Goal: Information Seeking & Learning: Learn about a topic

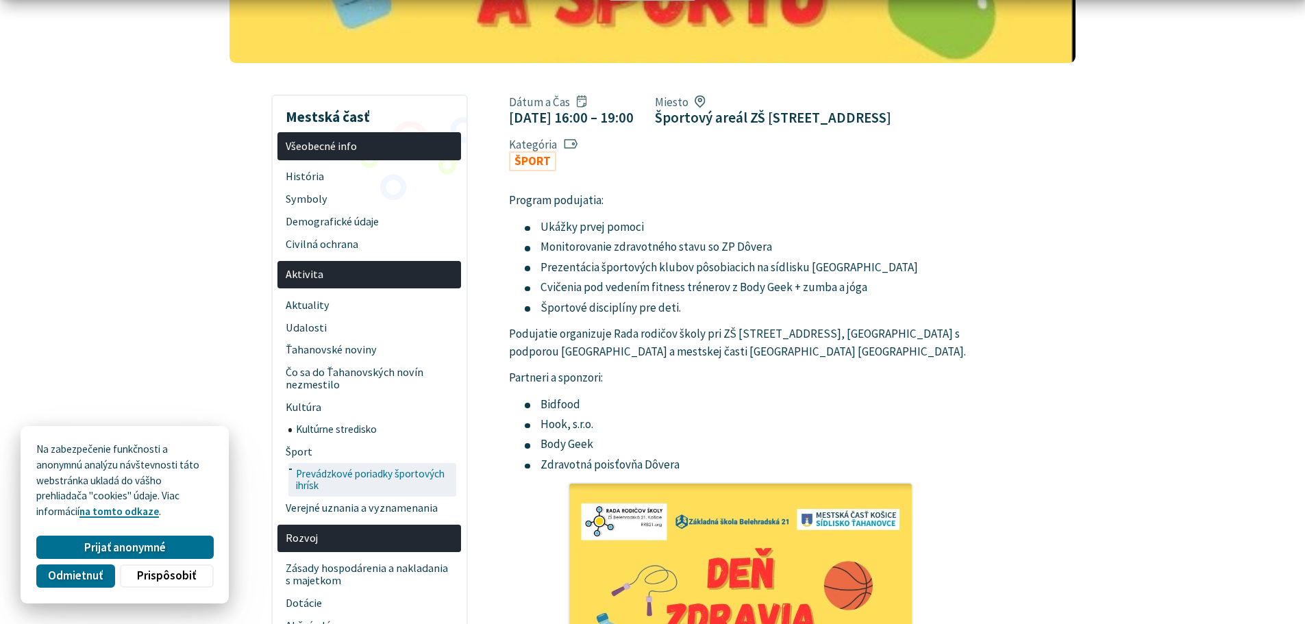
scroll to position [274, 0]
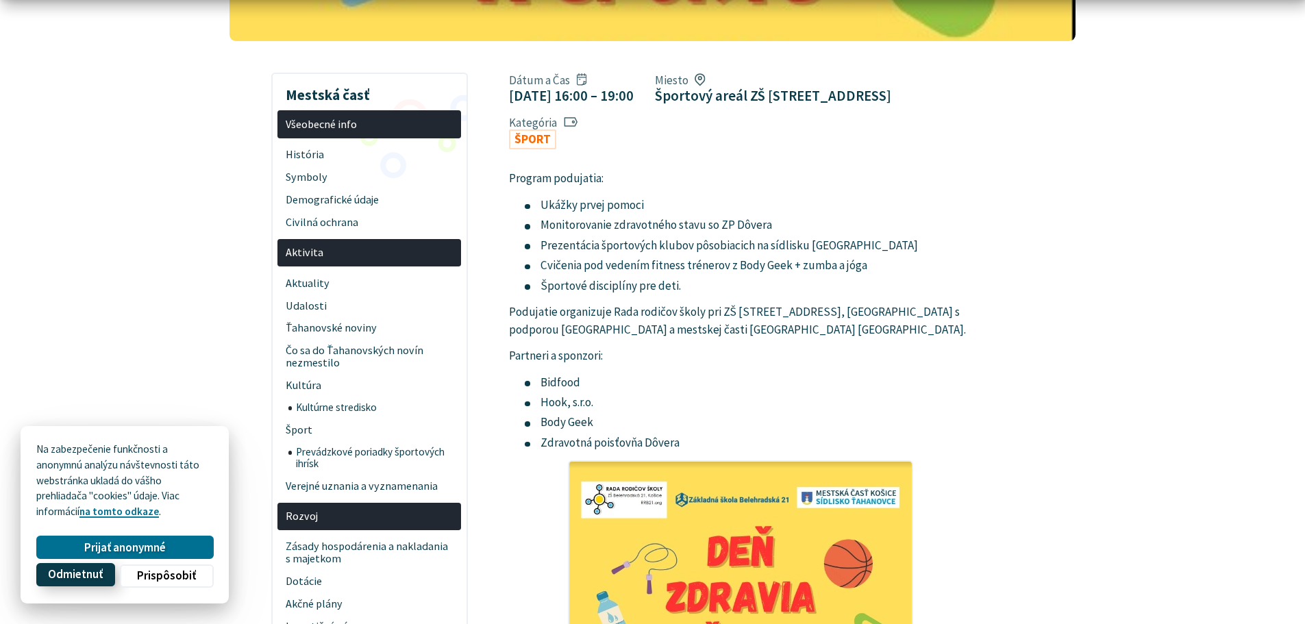
click at [76, 575] on span "Odmietnuť" at bounding box center [75, 575] width 55 height 14
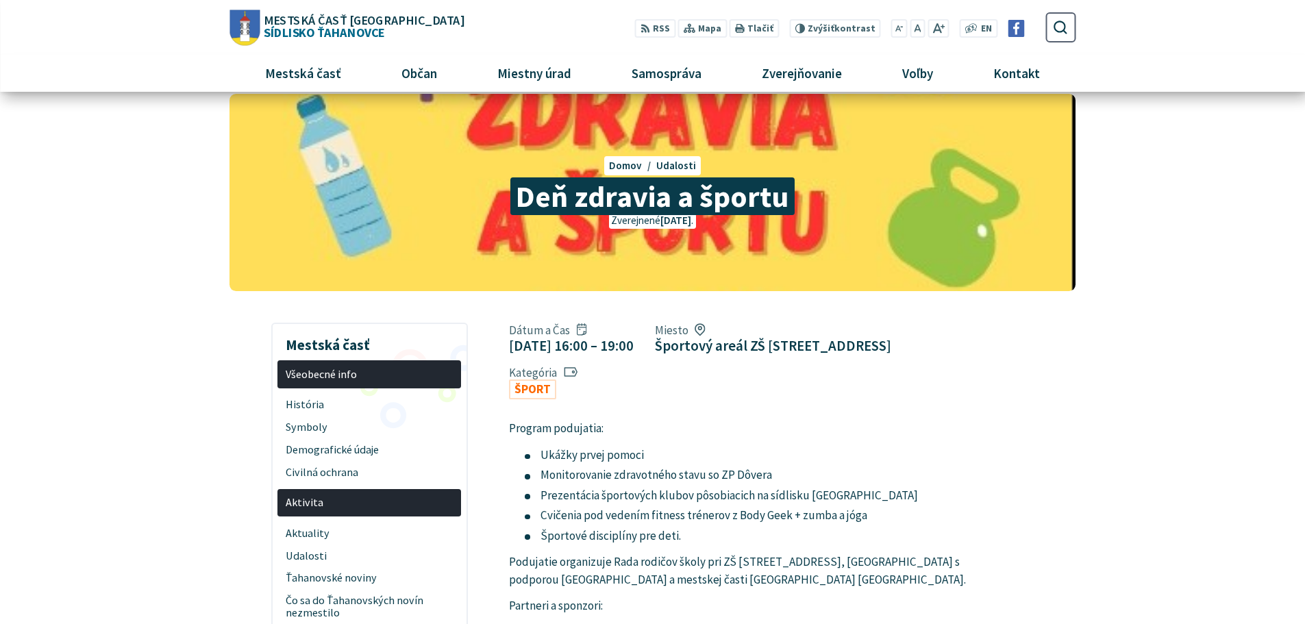
scroll to position [0, 0]
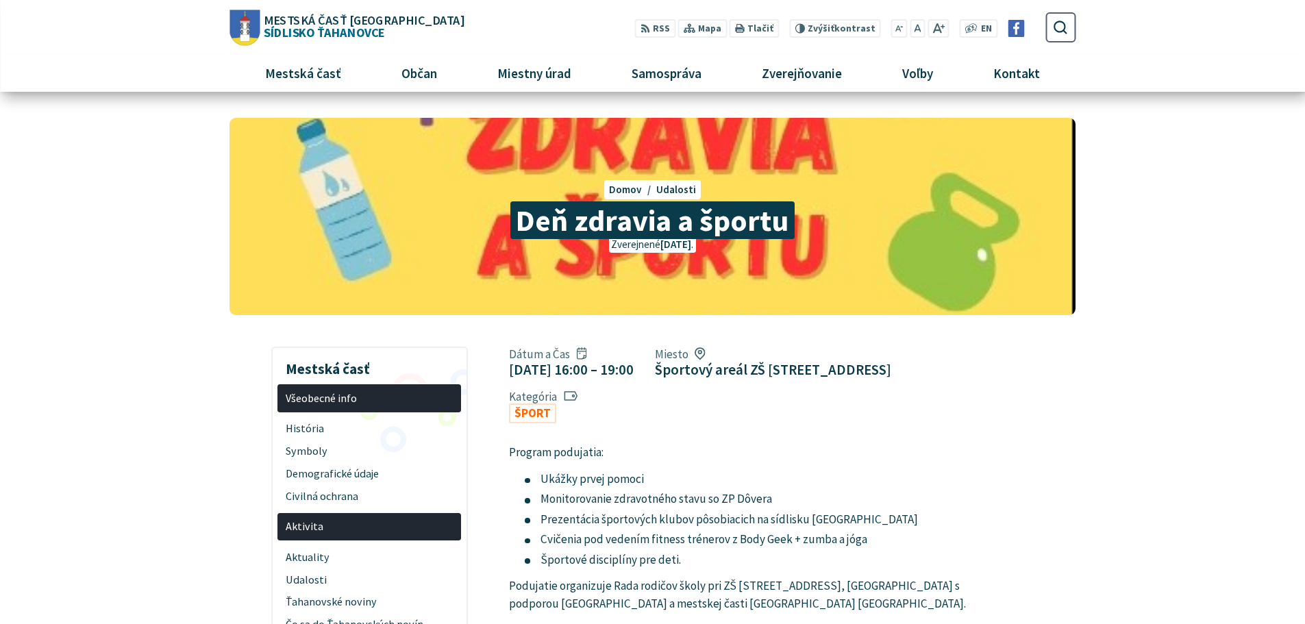
click at [1056, 24] on icon "submit" at bounding box center [1060, 27] width 16 height 16
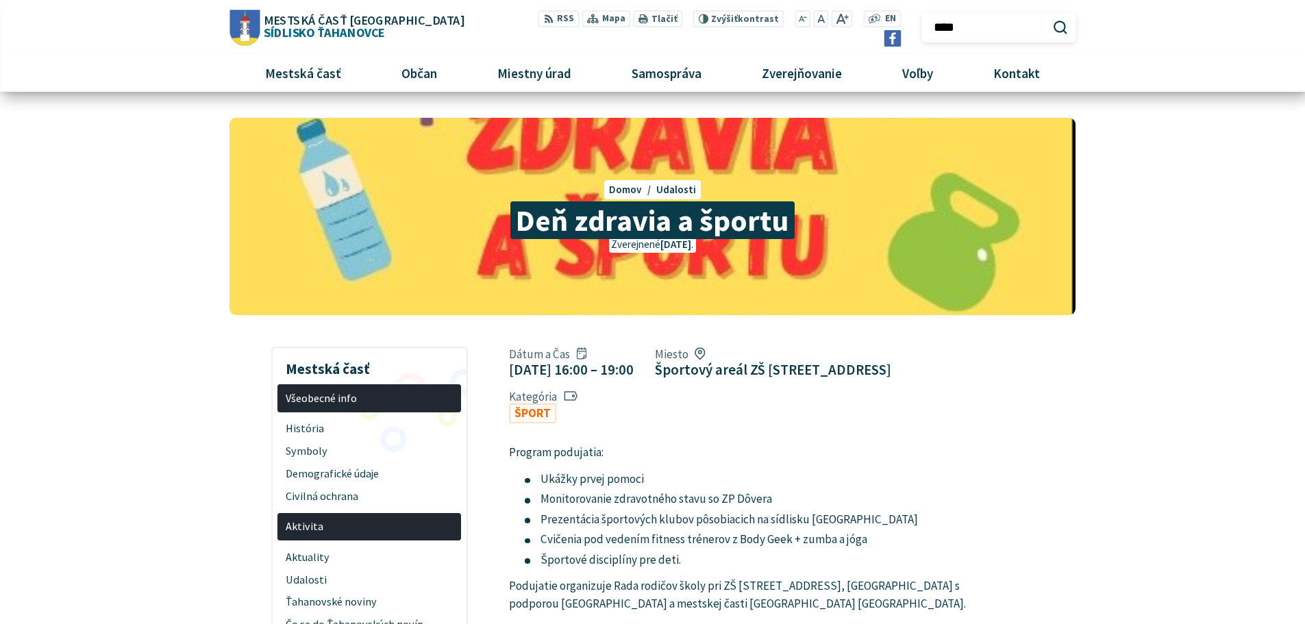
type input "****"
click at [1049, 16] on button "Odoslať vyhľadávací formulár" at bounding box center [1060, 27] width 23 height 23
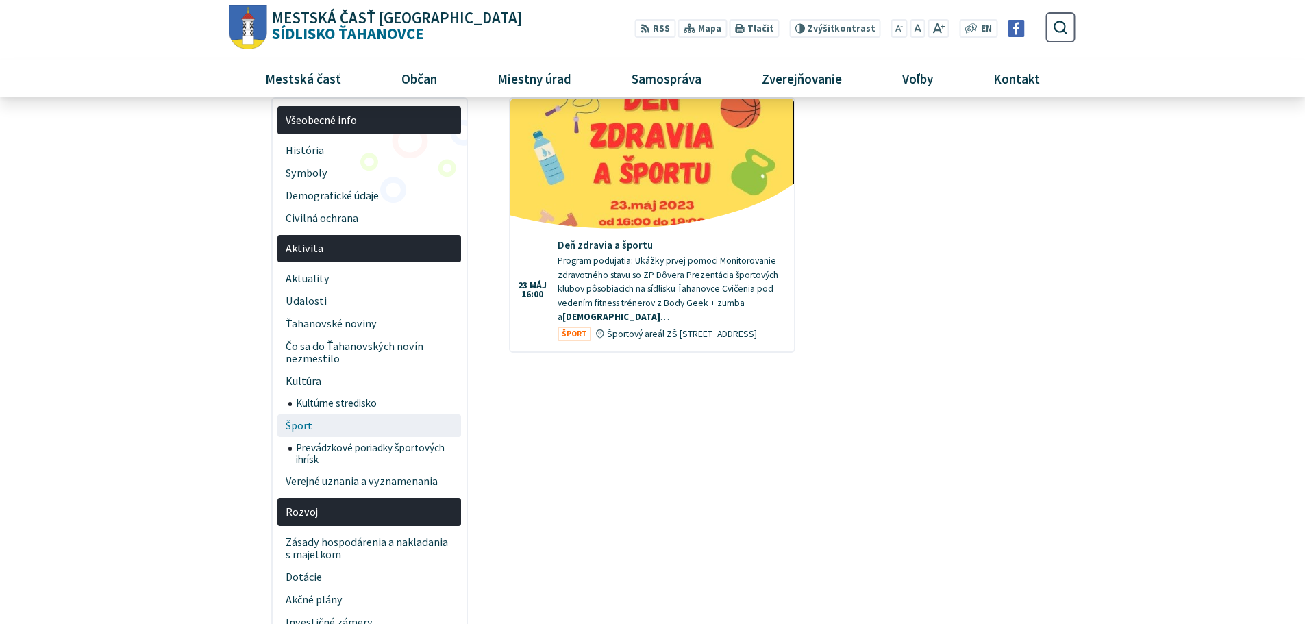
click at [298, 425] on span "Šport" at bounding box center [370, 425] width 168 height 23
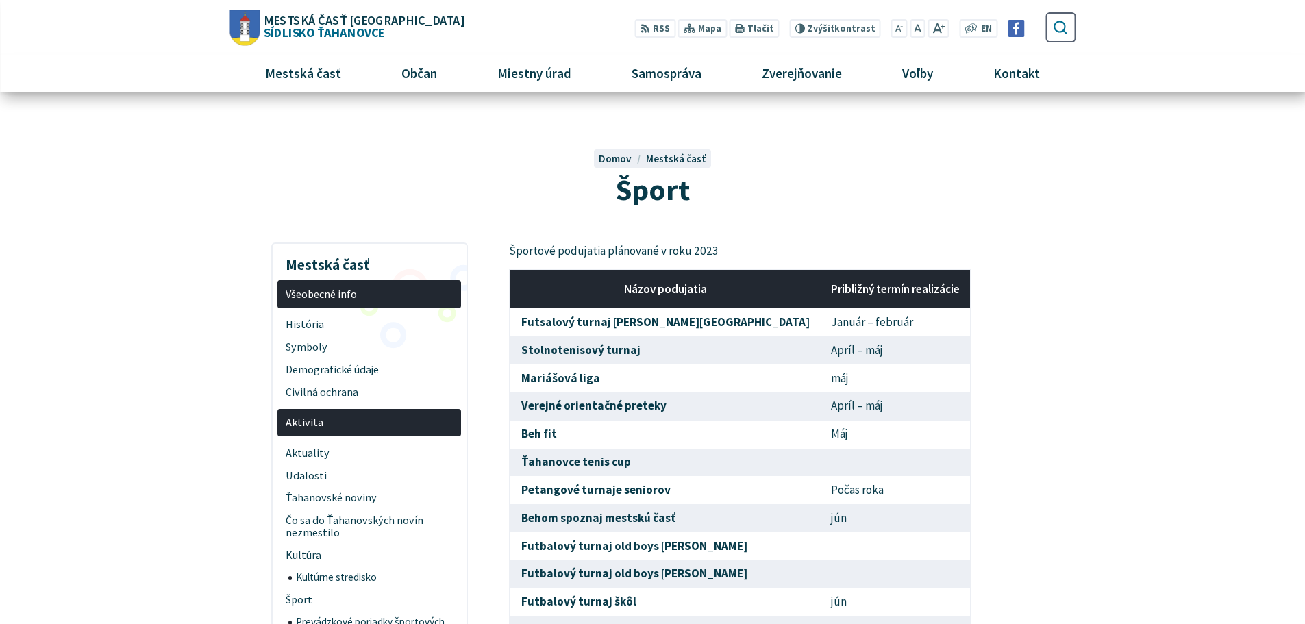
click at [1055, 24] on use "submit" at bounding box center [1061, 28] width 14 height 14
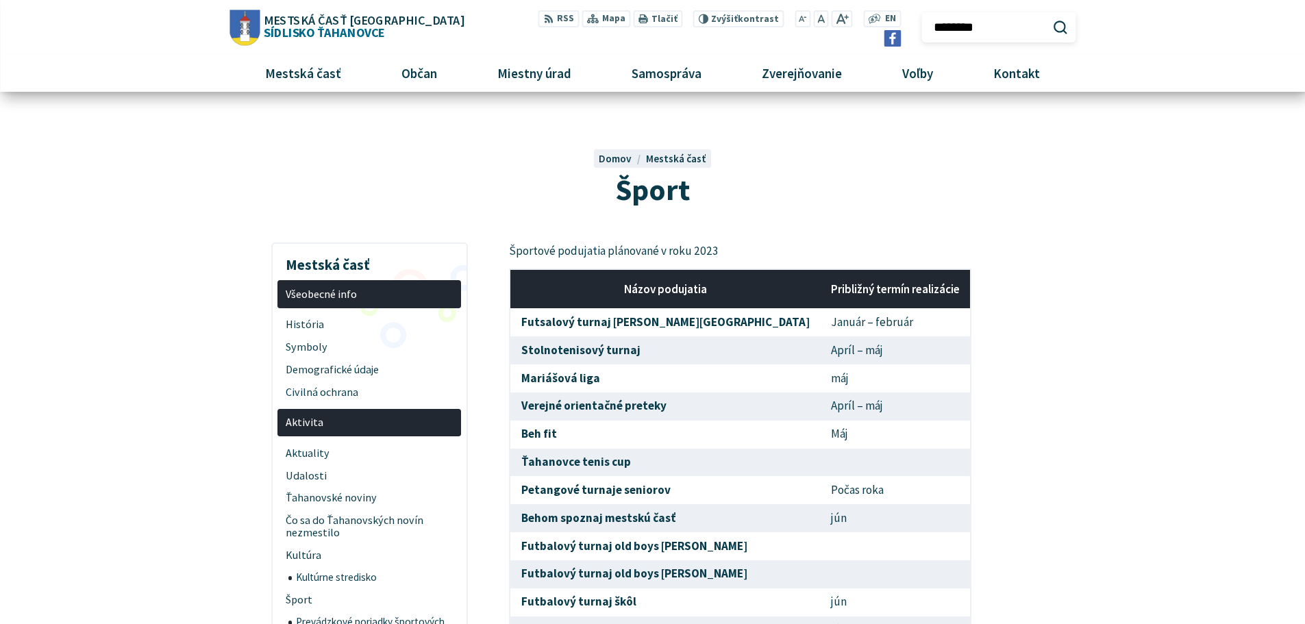
type input "********"
click at [1049, 16] on button "Odoslať vyhľadávací formulár" at bounding box center [1060, 27] width 23 height 23
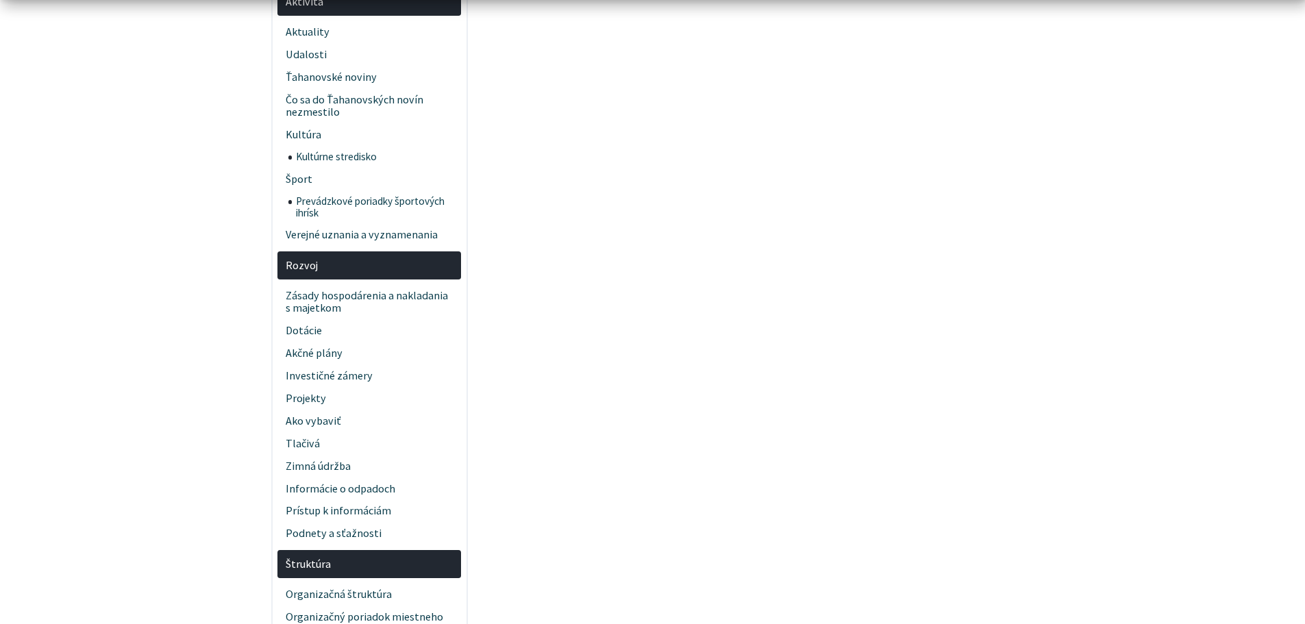
scroll to position [274, 0]
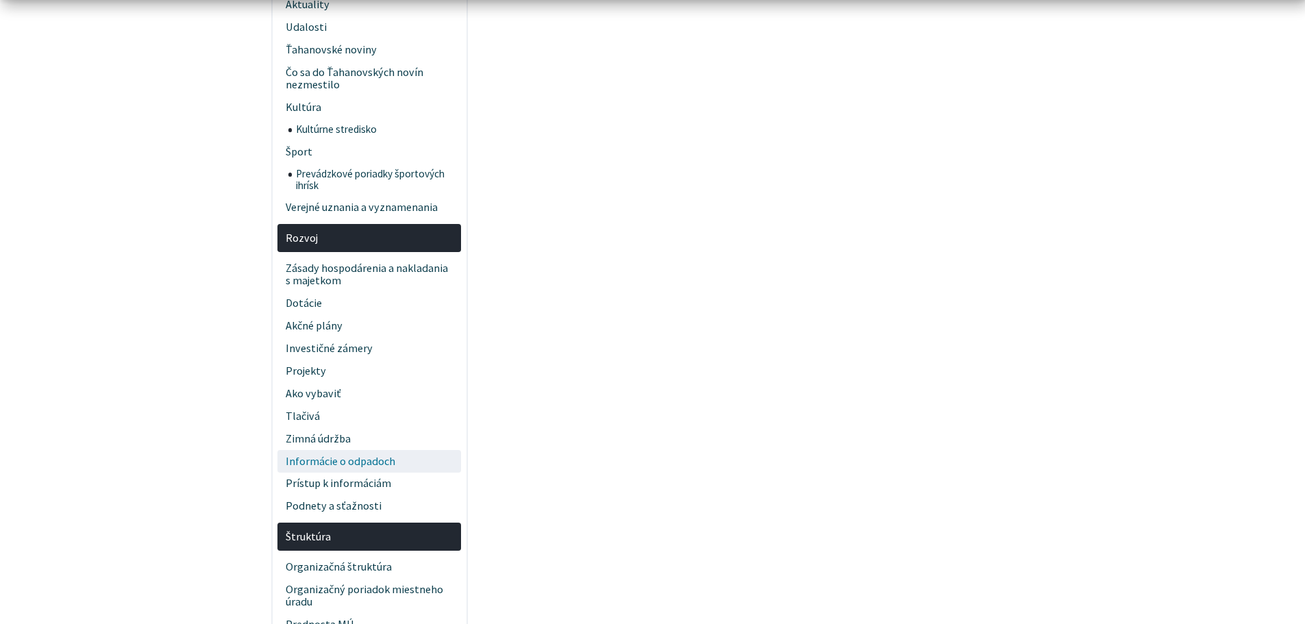
click at [366, 458] on span "Informácie o odpadoch" at bounding box center [370, 461] width 168 height 23
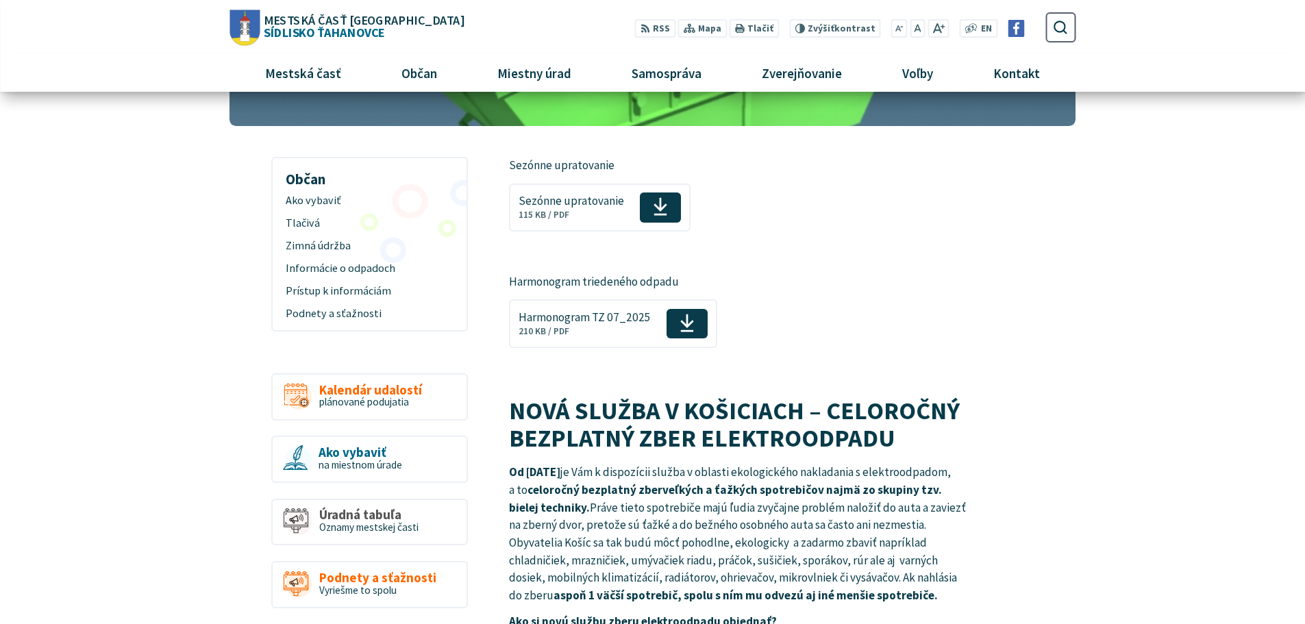
scroll to position [137, 0]
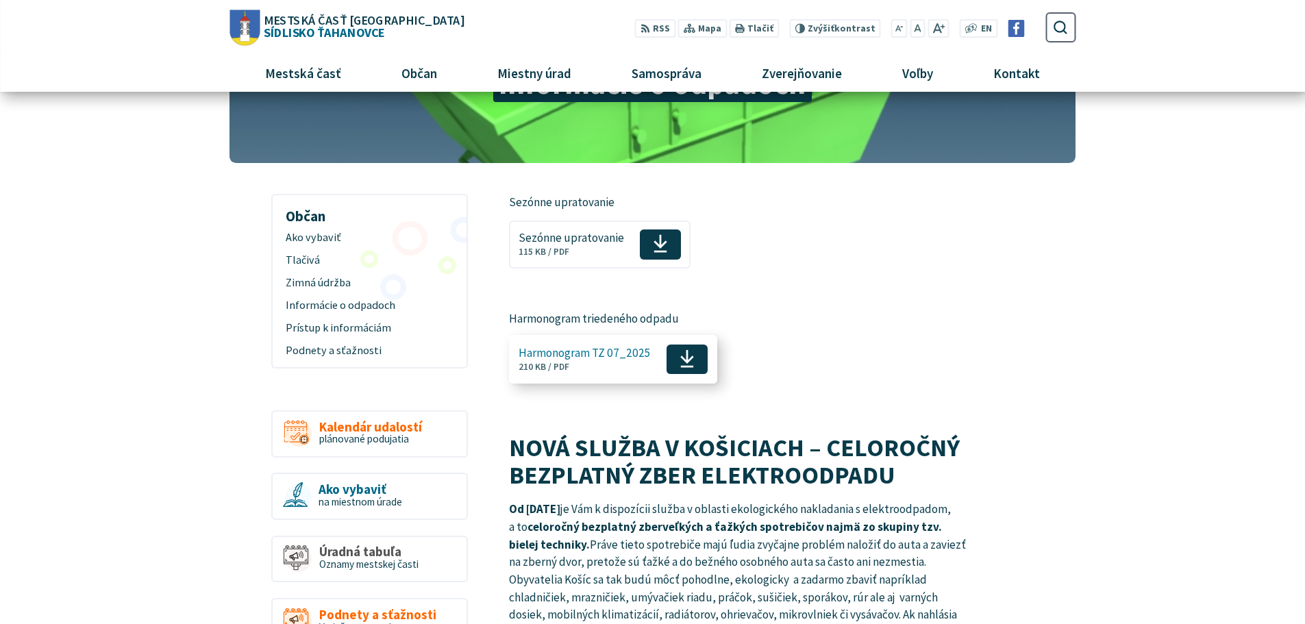
click at [684, 357] on use at bounding box center [687, 359] width 14 height 18
